Goal: Submit feedback/report problem

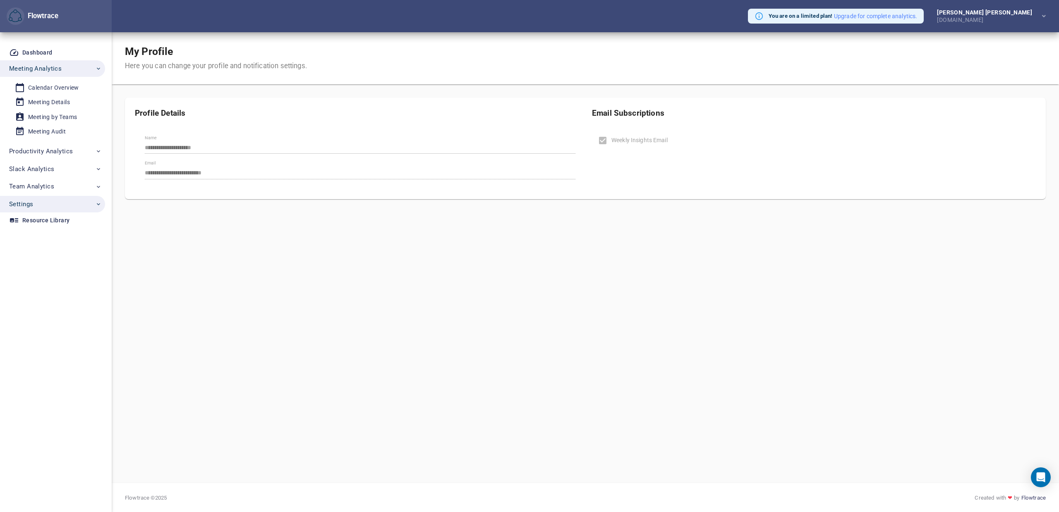
click at [54, 203] on span "Settings" at bounding box center [55, 204] width 93 height 11
click at [48, 269] on div "Account Settings" at bounding box center [51, 267] width 46 height 10
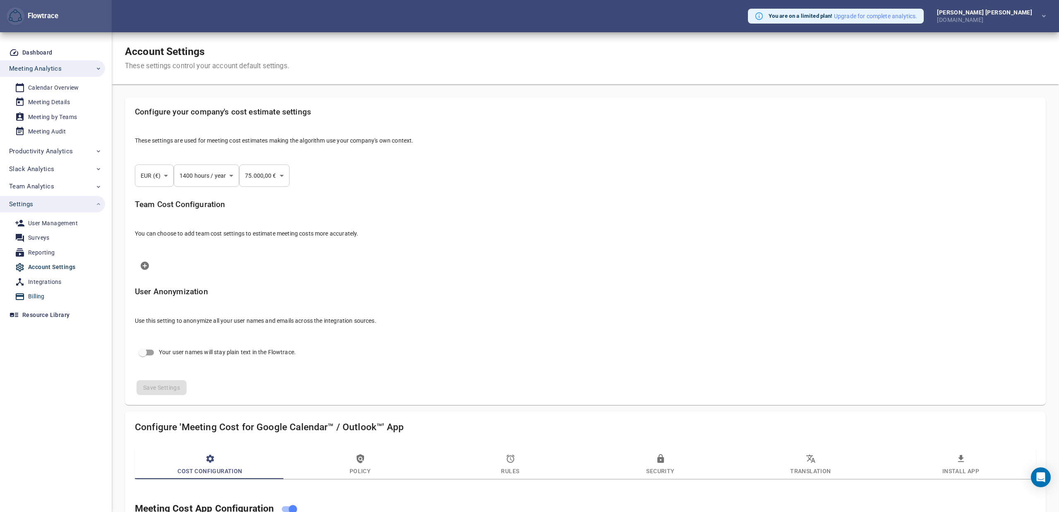
click at [40, 294] on div "Billing" at bounding box center [36, 297] width 17 height 10
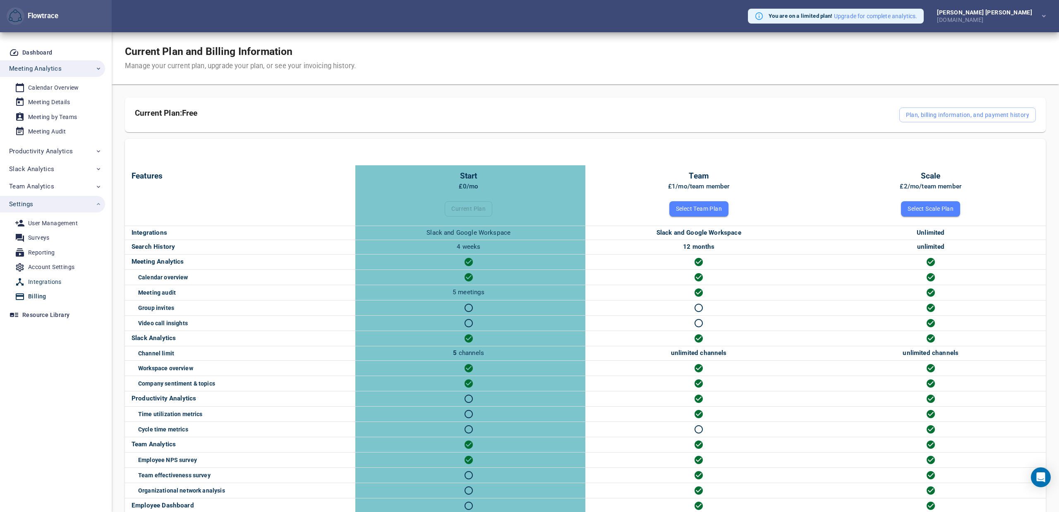
click at [51, 283] on div "Integrations" at bounding box center [45, 282] width 34 height 10
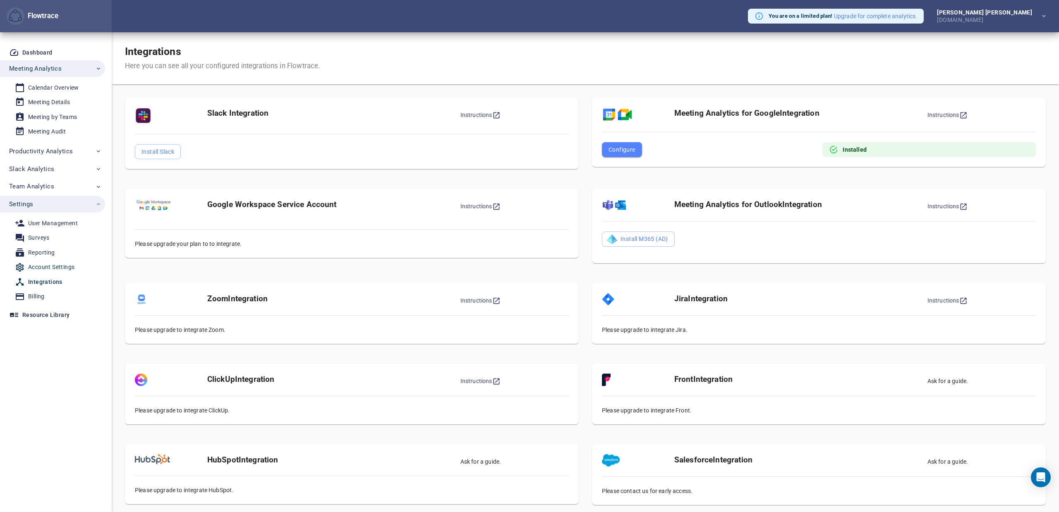
click at [49, 266] on div "Account Settings" at bounding box center [51, 267] width 46 height 10
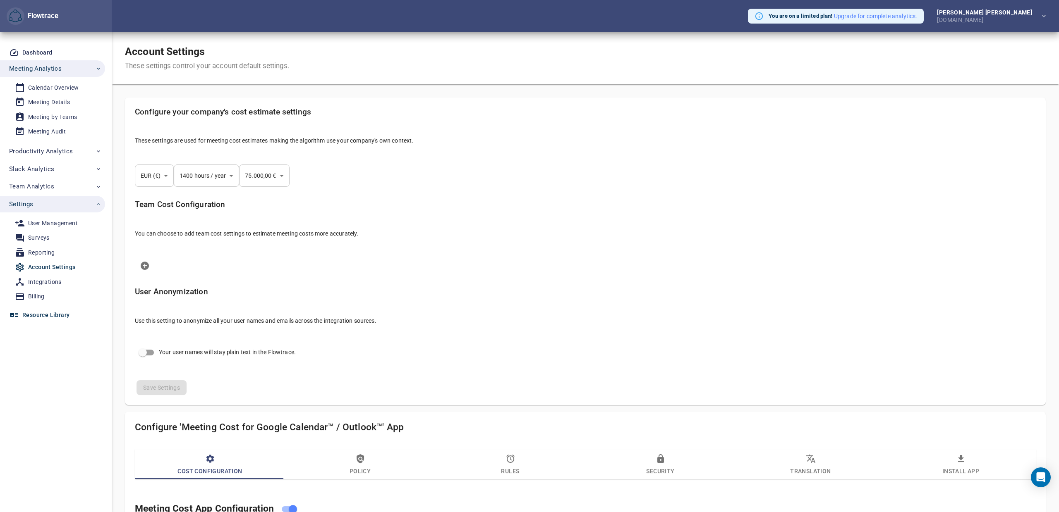
select select "***"
click at [50, 316] on div "Resource Library" at bounding box center [45, 315] width 47 height 10
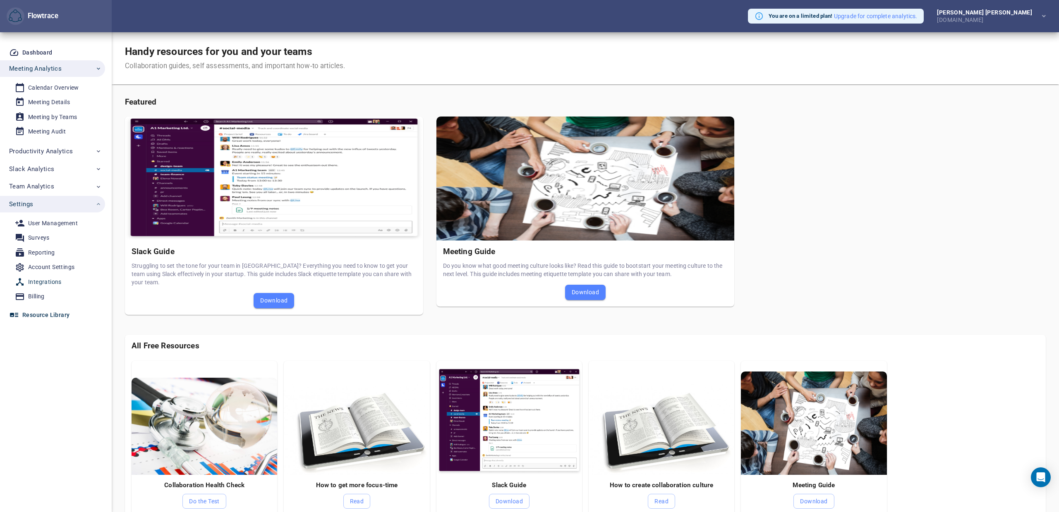
click at [54, 281] on div "Integrations" at bounding box center [45, 282] width 34 height 10
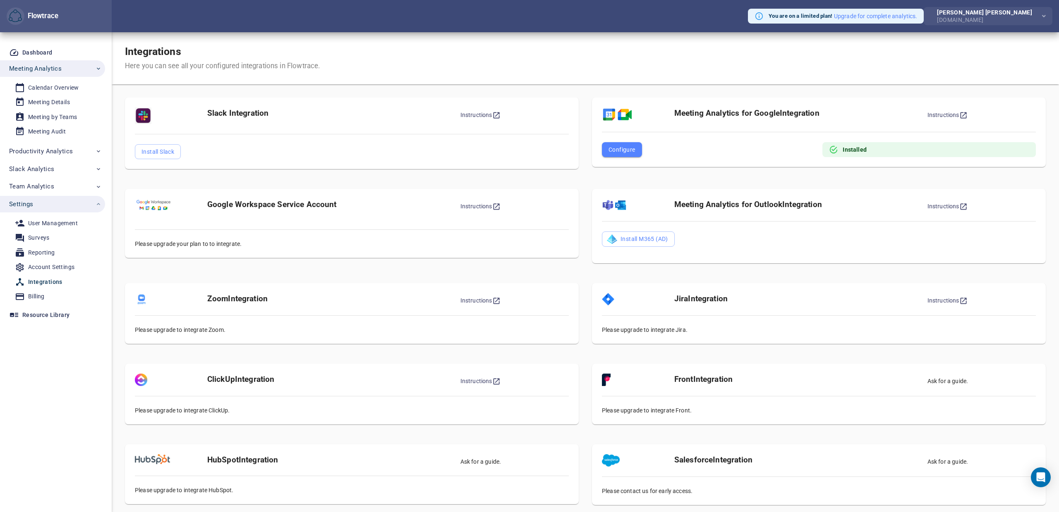
click at [1037, 18] on span "button" at bounding box center [1040, 16] width 10 height 10
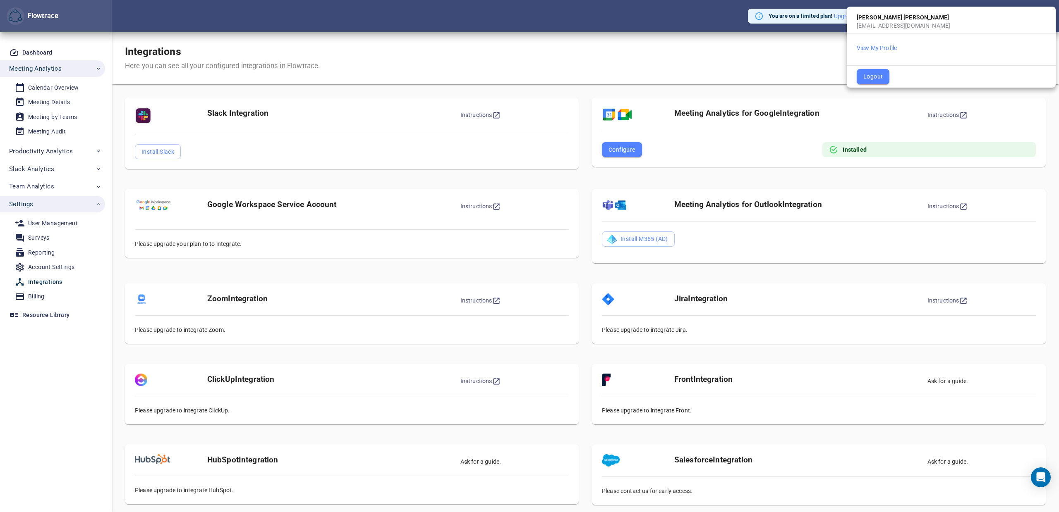
click at [577, 42] on div at bounding box center [529, 256] width 1059 height 512
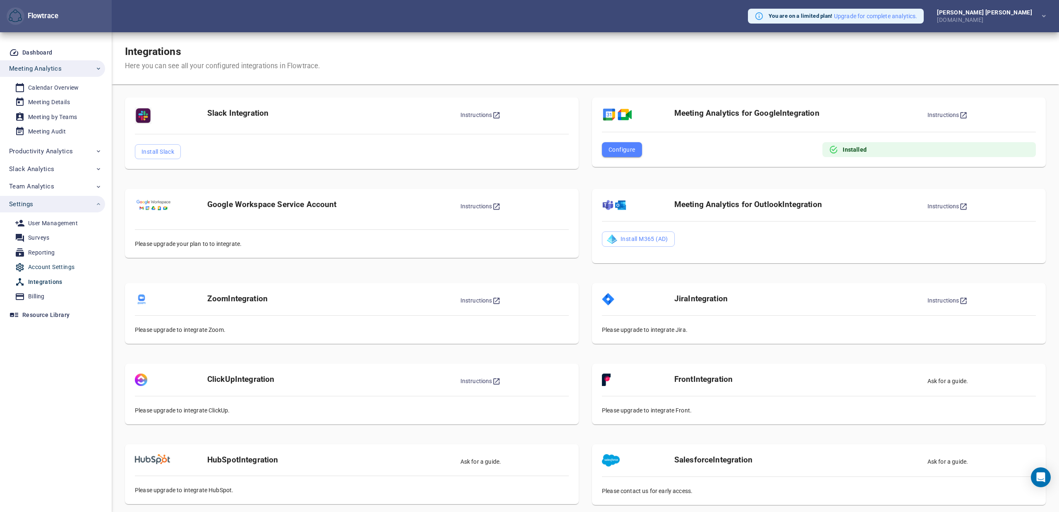
click at [45, 267] on div "Account Settings" at bounding box center [51, 267] width 46 height 10
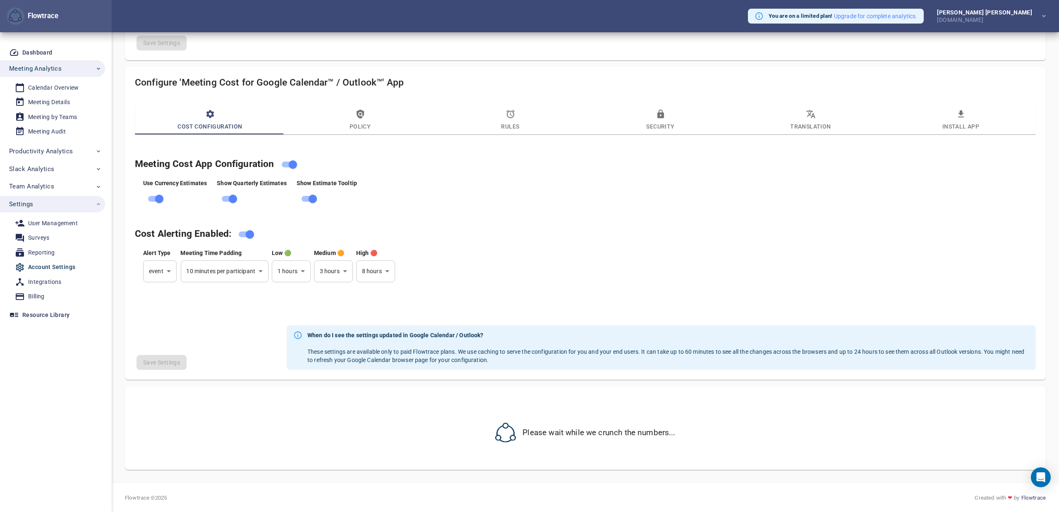
select select "***"
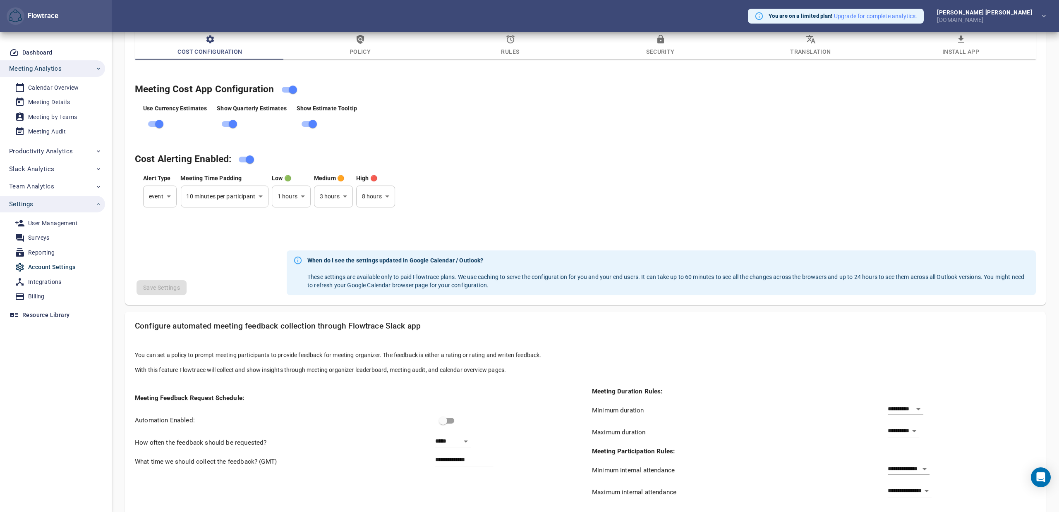
scroll to position [421, 0]
click at [382, 93] on h4 "Meeting Cost App Configuration" at bounding box center [575, 89] width 881 height 16
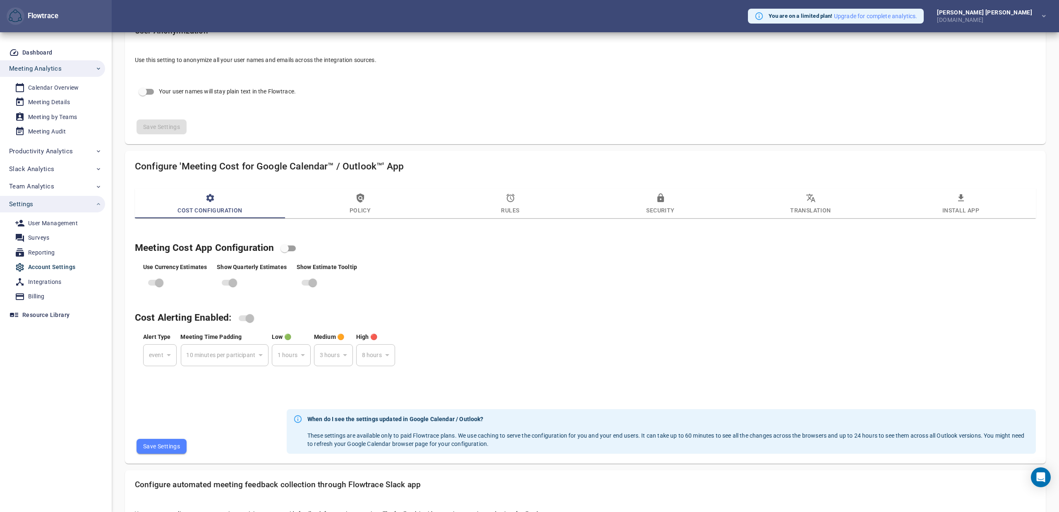
scroll to position [351, 0]
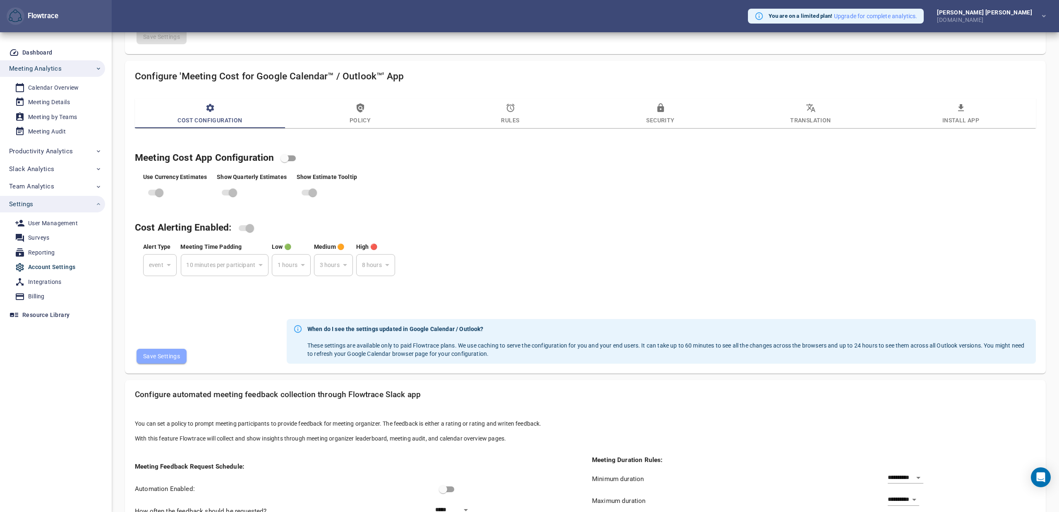
click at [168, 356] on span "Save Settings" at bounding box center [161, 357] width 37 height 10
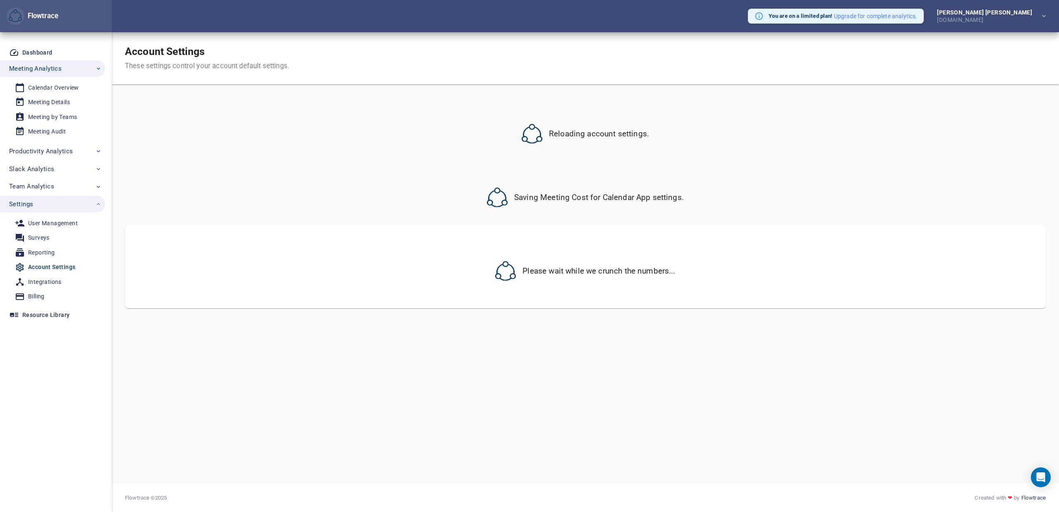
scroll to position [0, 0]
select select "***"
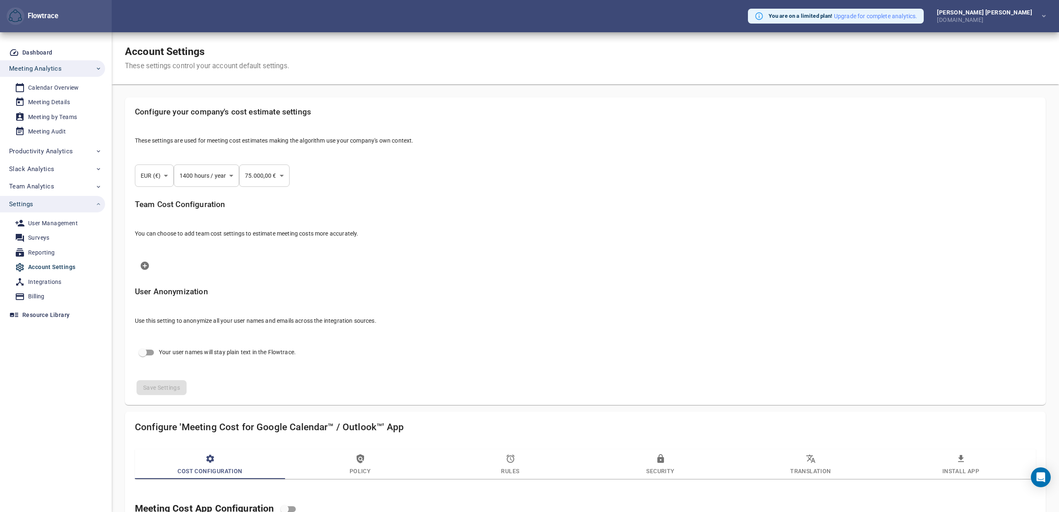
scroll to position [345, 0]
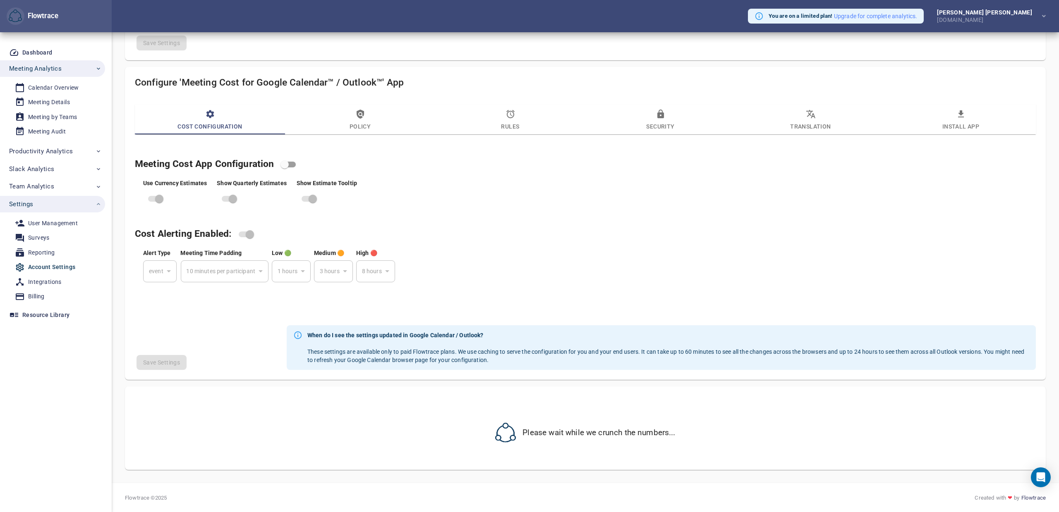
select select "***"
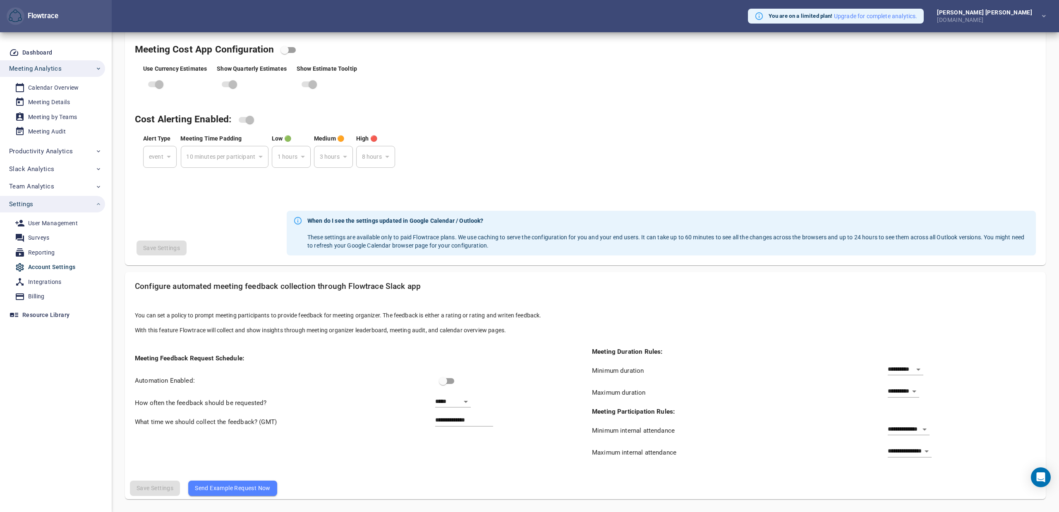
scroll to position [0, 0]
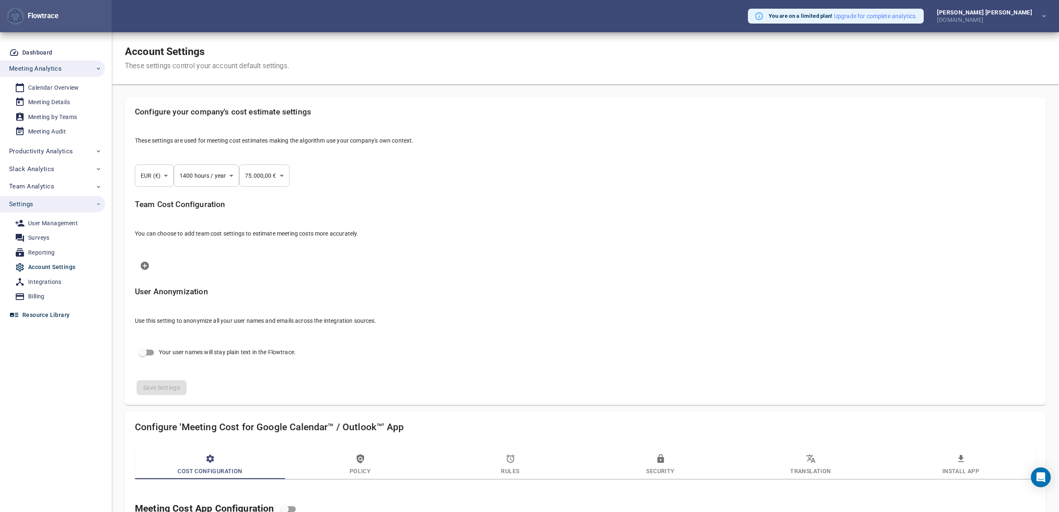
click at [50, 310] on div "Resource Library" at bounding box center [45, 315] width 47 height 10
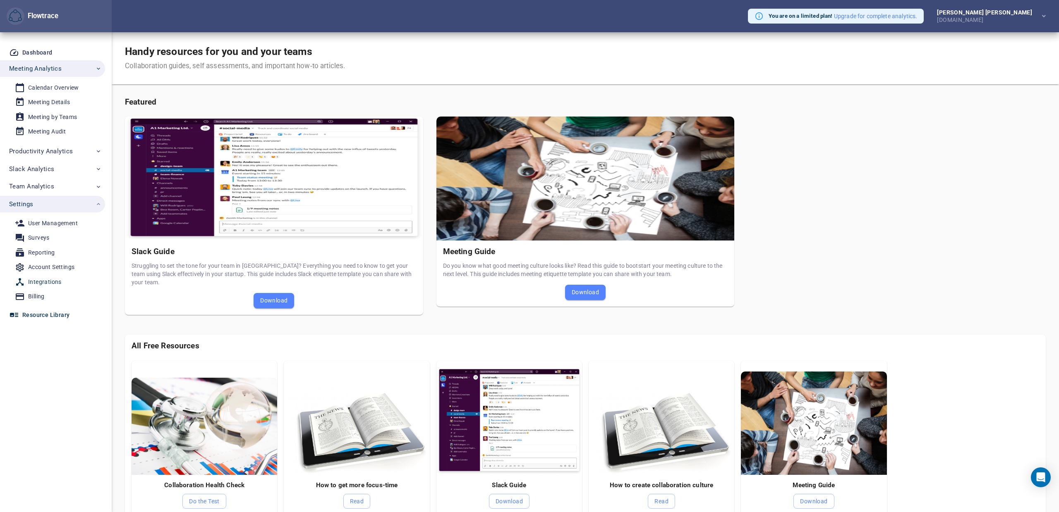
click at [48, 278] on div "Integrations" at bounding box center [45, 282] width 34 height 10
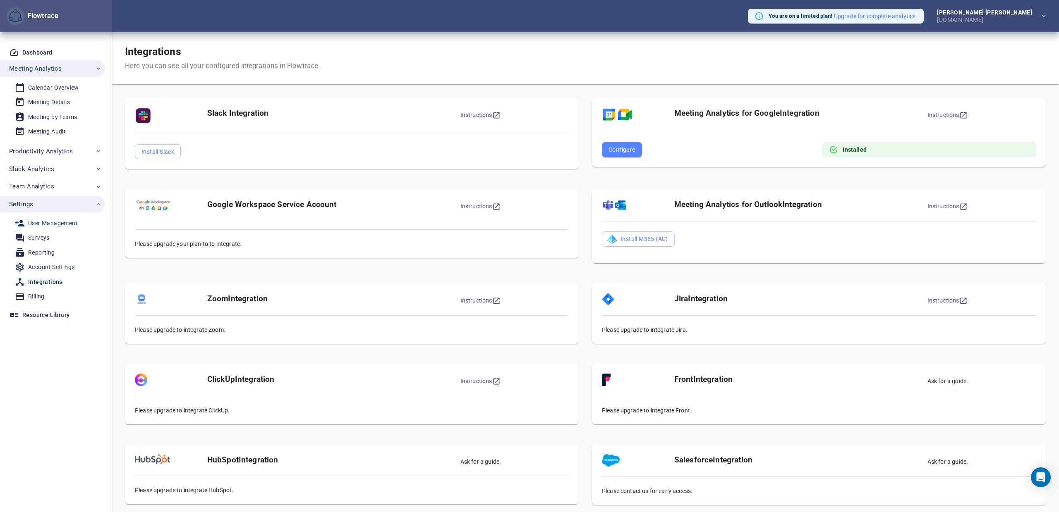
click at [40, 229] on link "User Management" at bounding box center [49, 224] width 98 height 14
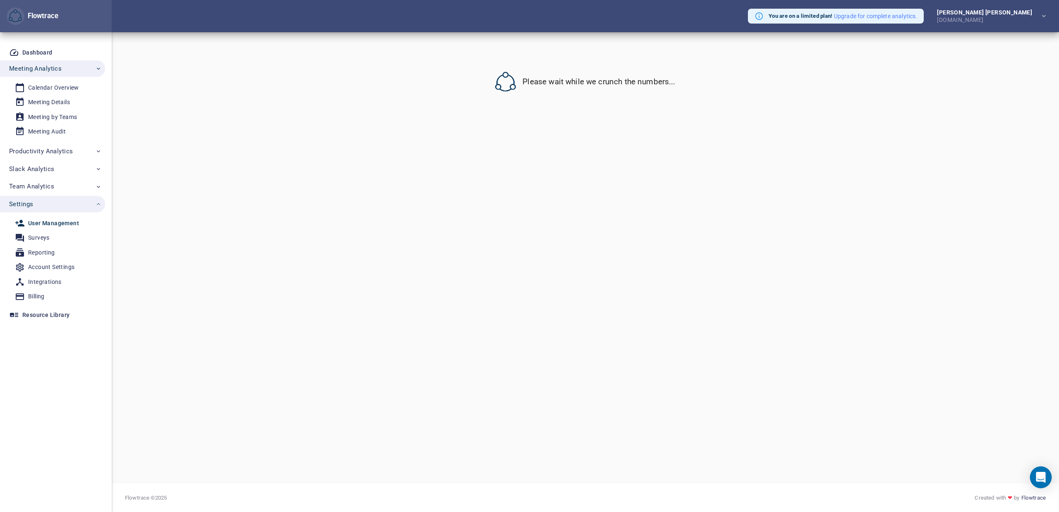
click at [1042, 478] on icon "Open Intercom Messenger" at bounding box center [1041, 477] width 10 height 11
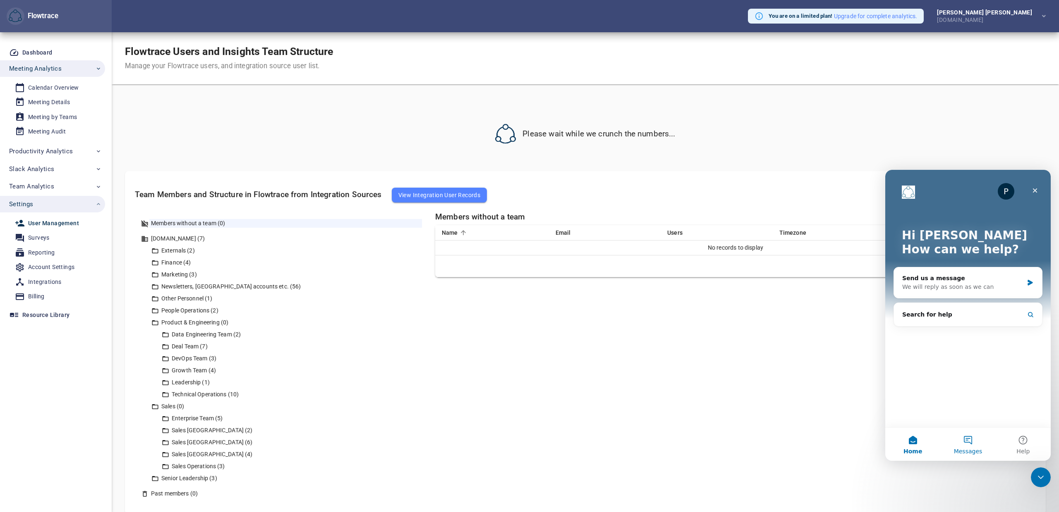
click at [957, 436] on button "Messages" at bounding box center [967, 444] width 55 height 33
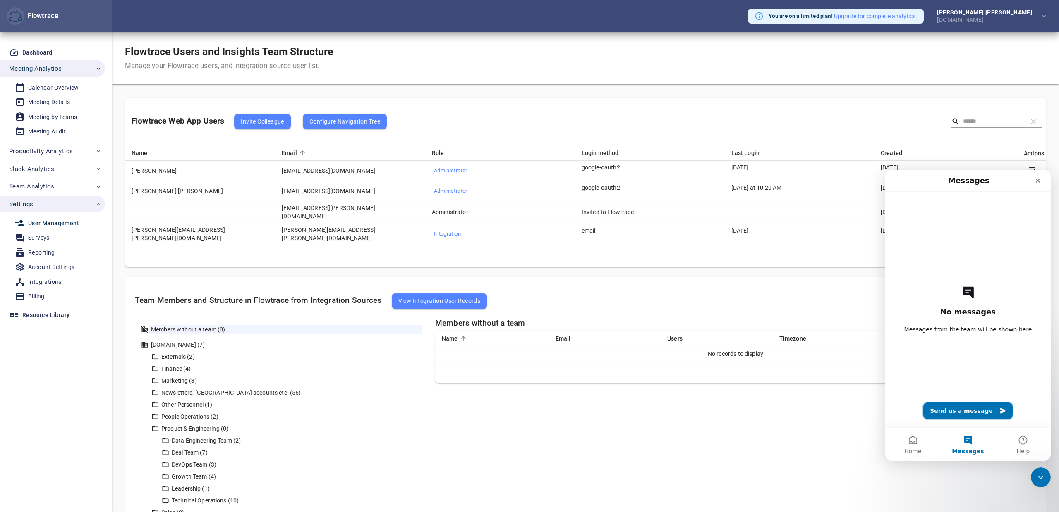
click at [951, 410] on button "Send us a message" at bounding box center [967, 411] width 89 height 17
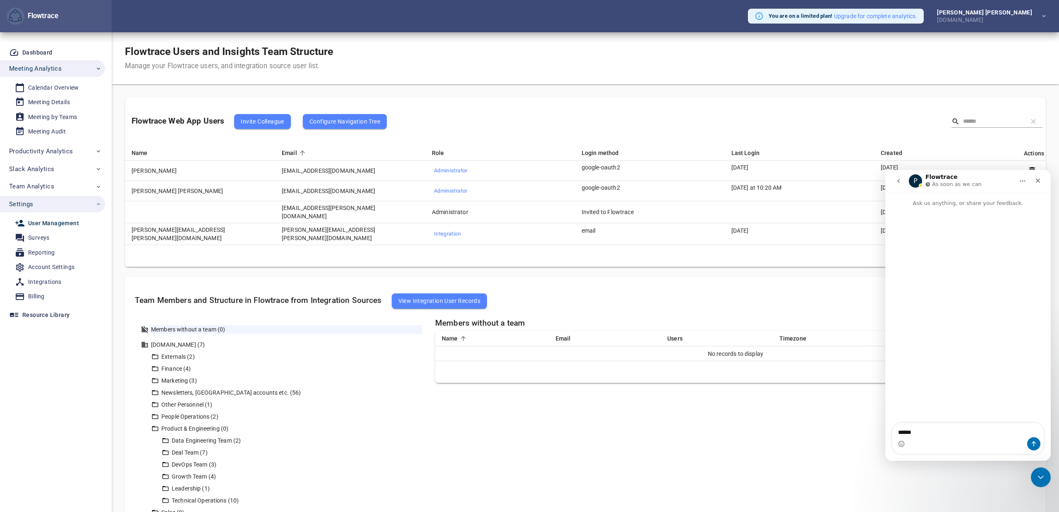
type textarea "******"
click at [890, 105] on div "Flowtrace Web App Users Invite Colleague Configure Navigation Tree" at bounding box center [585, 122] width 921 height 48
click at [1039, 183] on icon "Close" at bounding box center [1037, 180] width 7 height 7
